Goal: Task Accomplishment & Management: Manage account settings

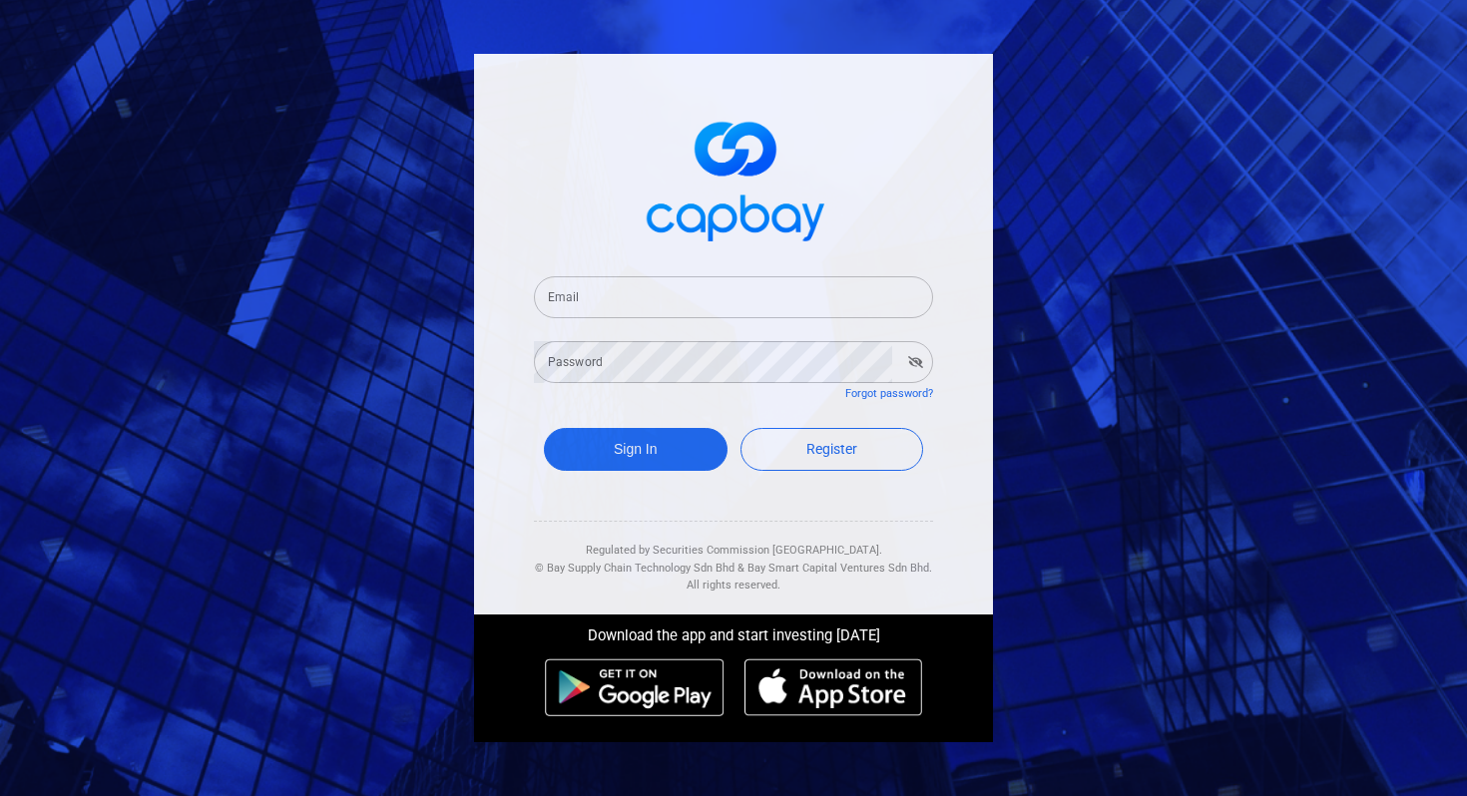
click at [668, 295] on input "Email" at bounding box center [733, 297] width 399 height 42
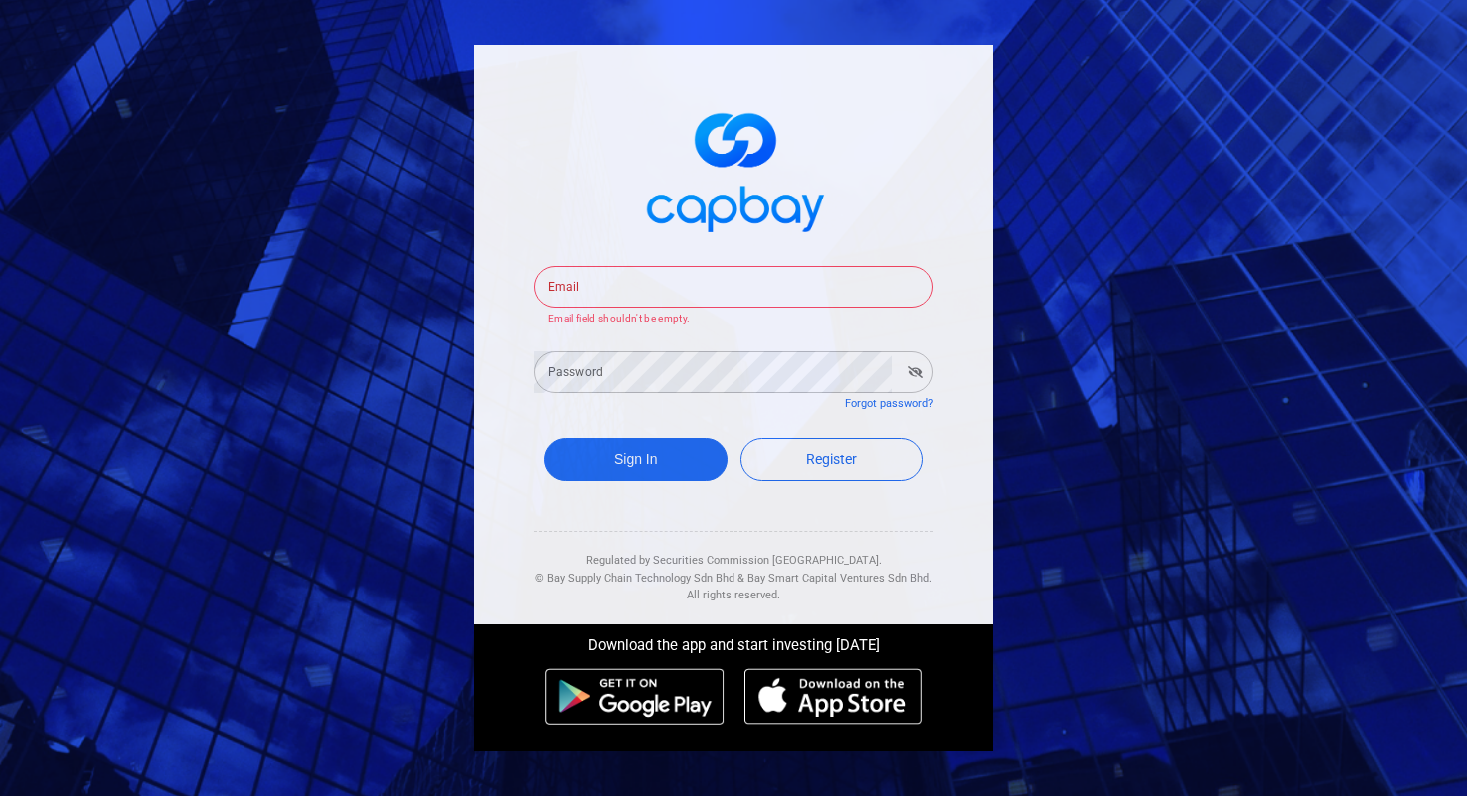
type input "[EMAIL_ADDRESS][DOMAIN_NAME]"
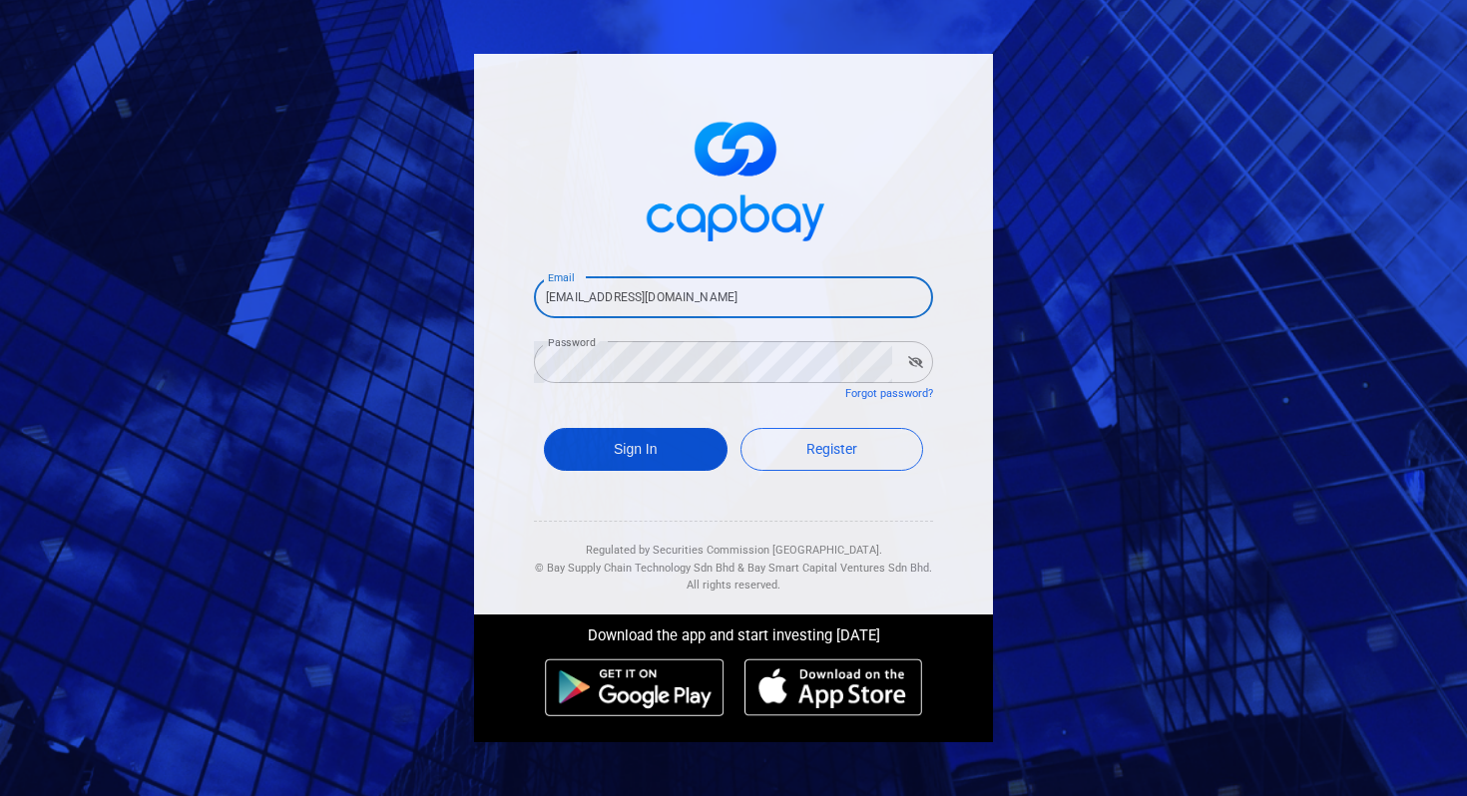
click at [645, 457] on button "Sign In" at bounding box center [636, 449] width 184 height 43
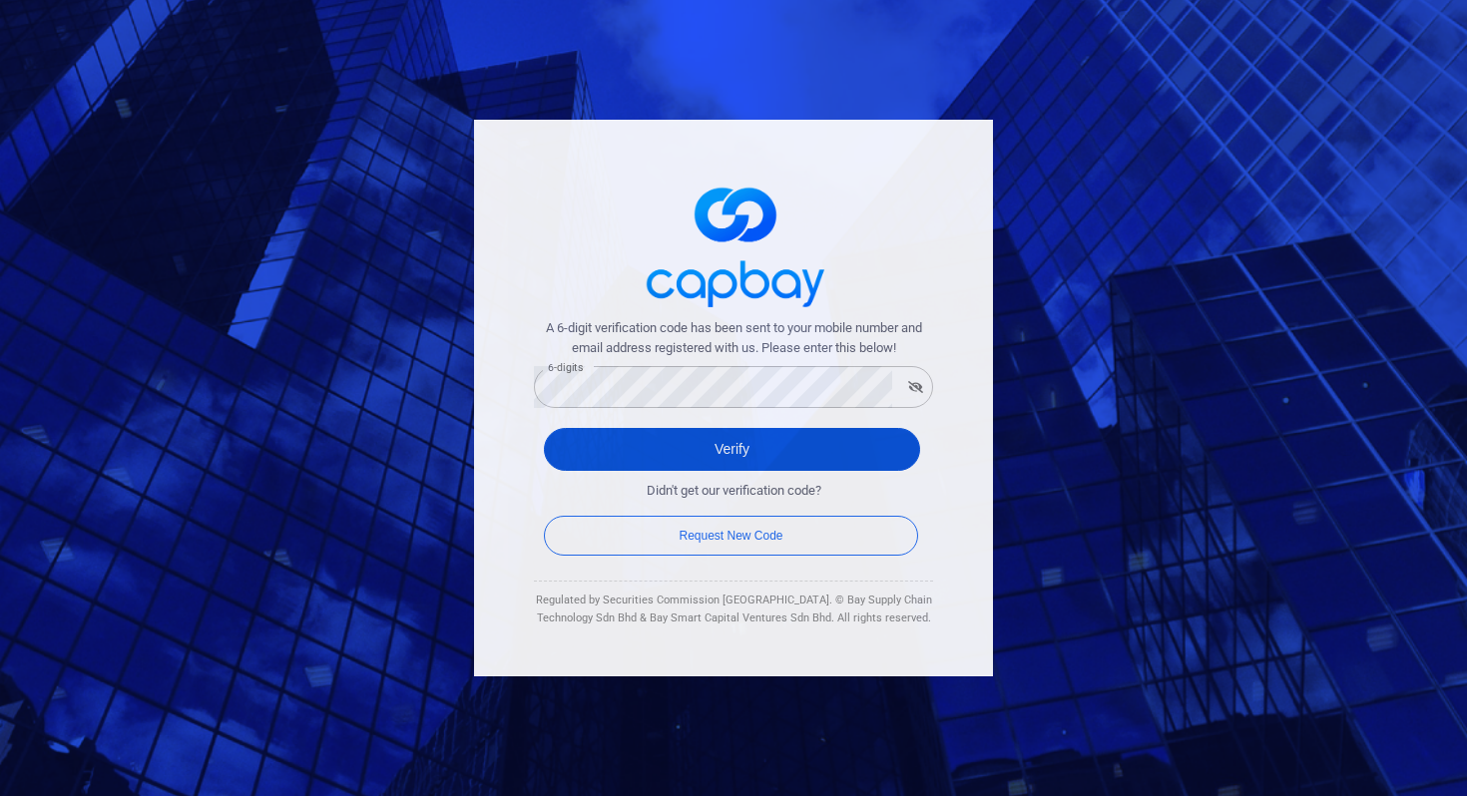
click at [896, 447] on button "Verify" at bounding box center [732, 449] width 376 height 43
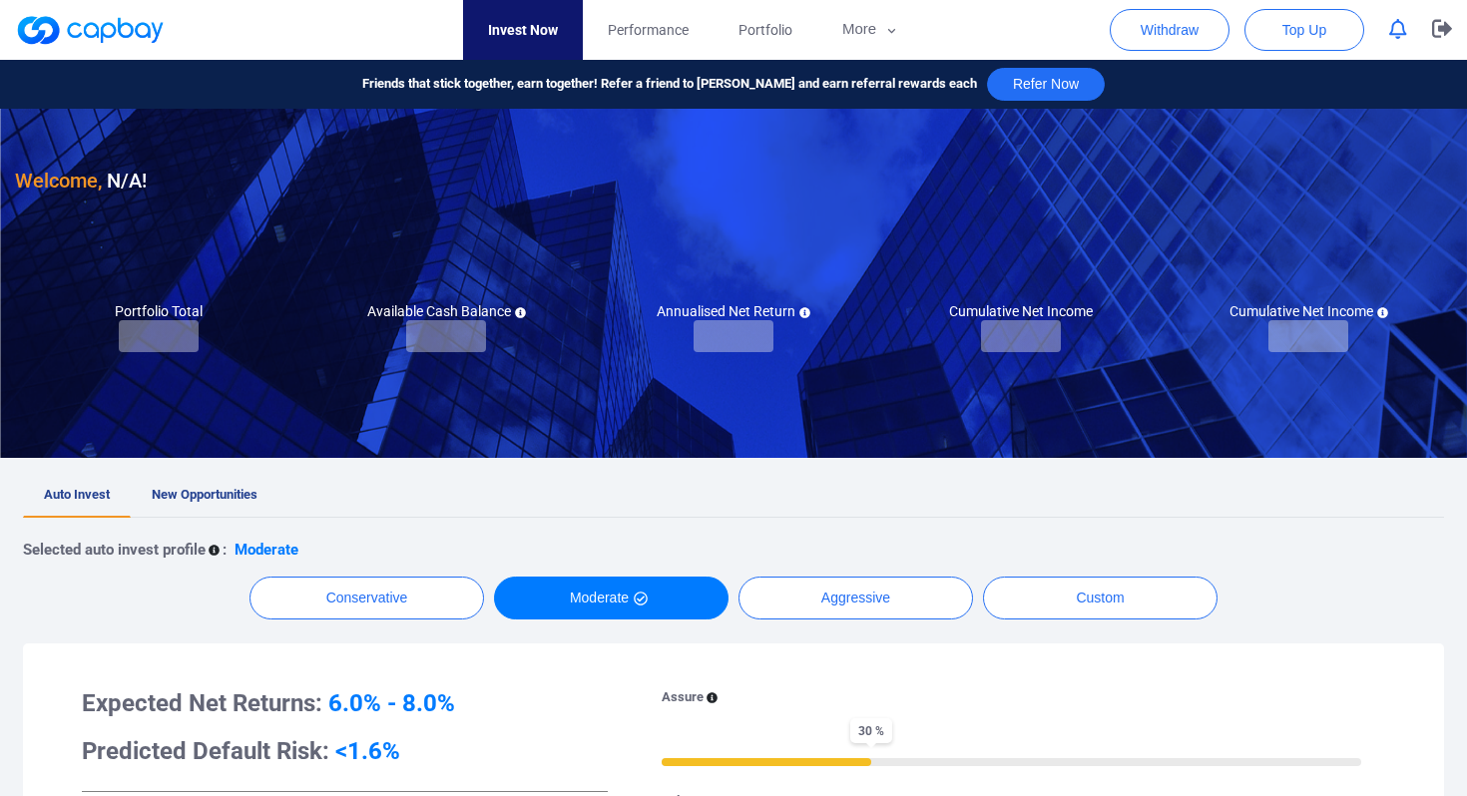
checkbox input "true"
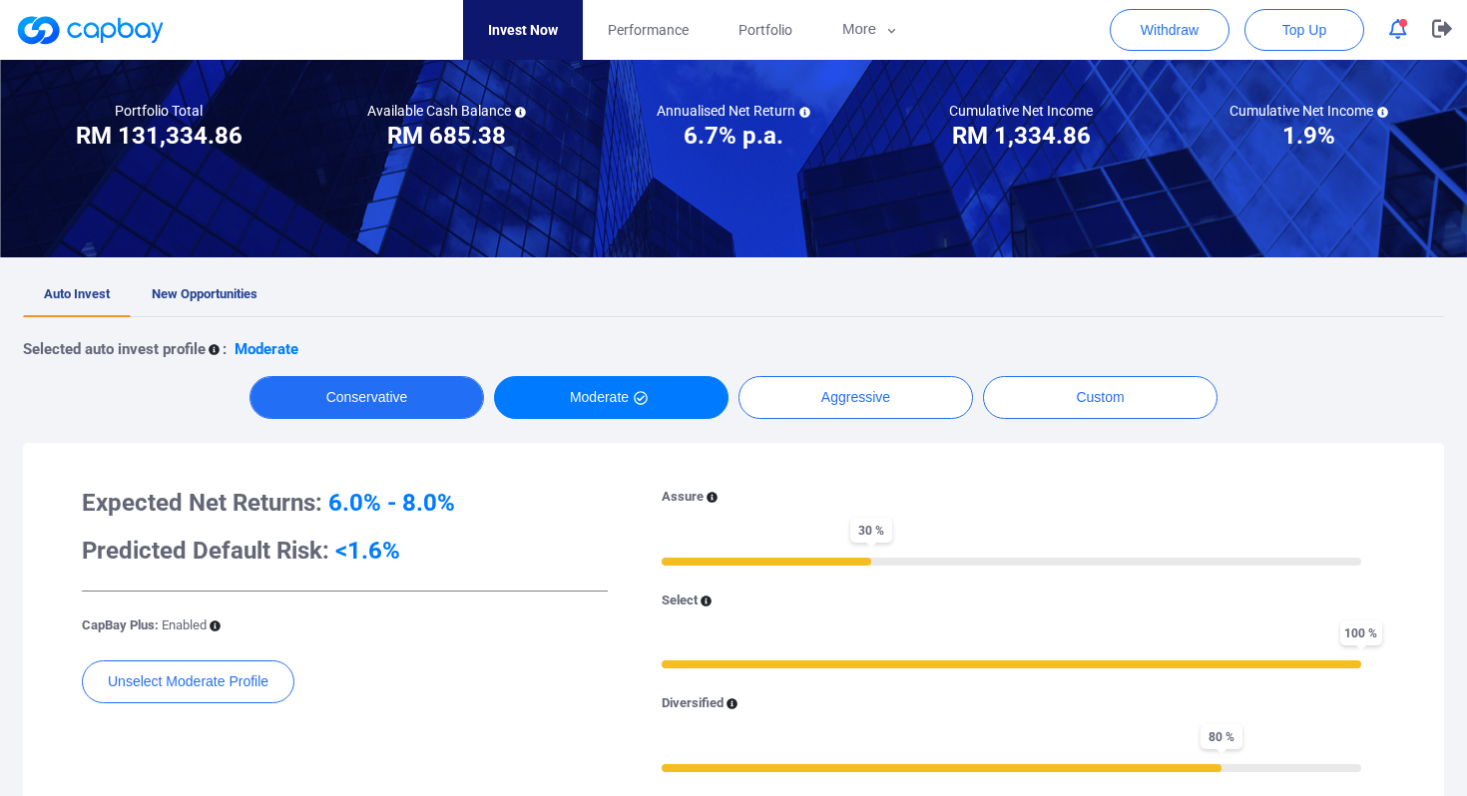
scroll to position [97, 0]
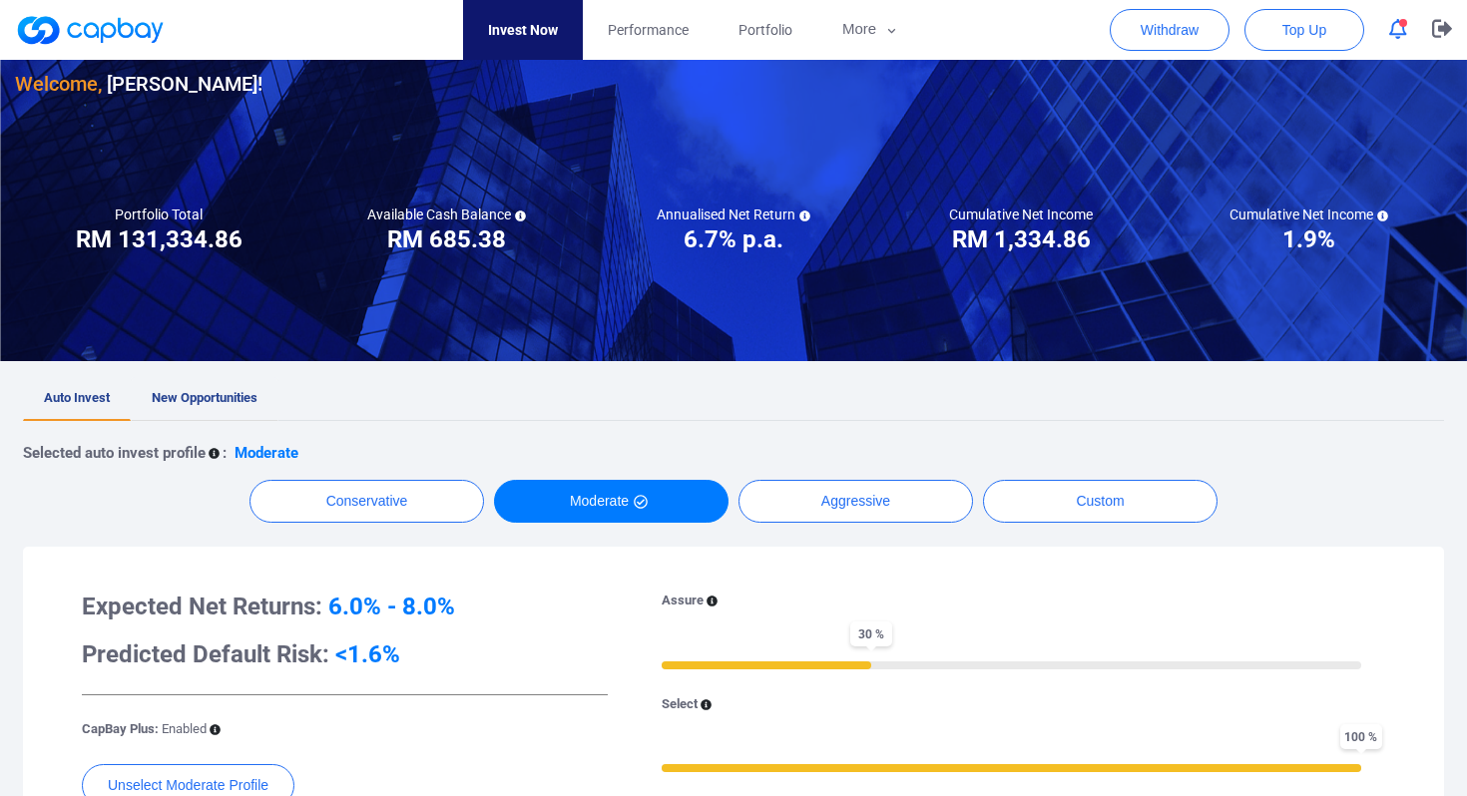
click at [217, 391] on span "New Opportunities" at bounding box center [205, 397] width 106 height 15
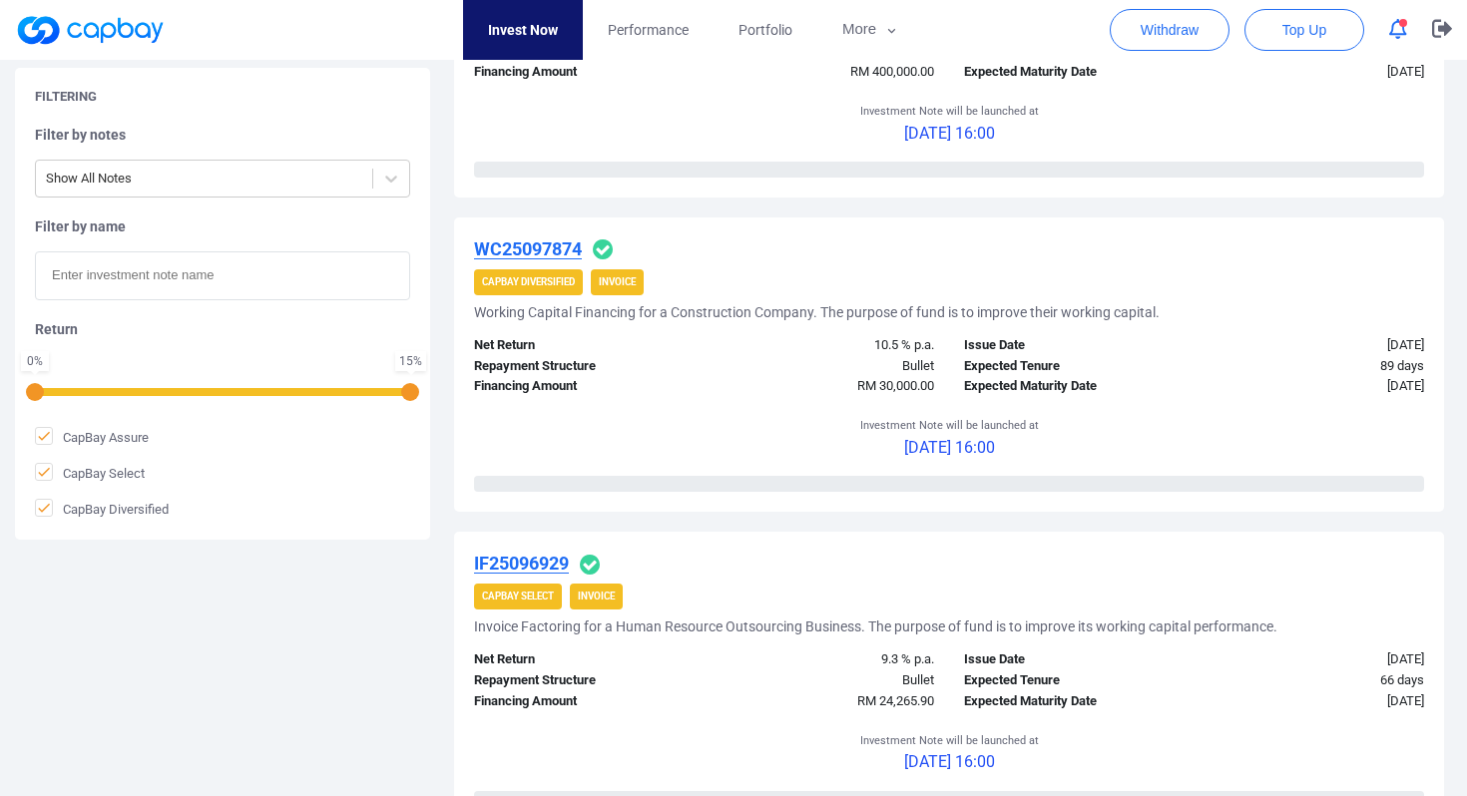
scroll to position [596, 0]
